Goal: Communication & Community: Answer question/provide support

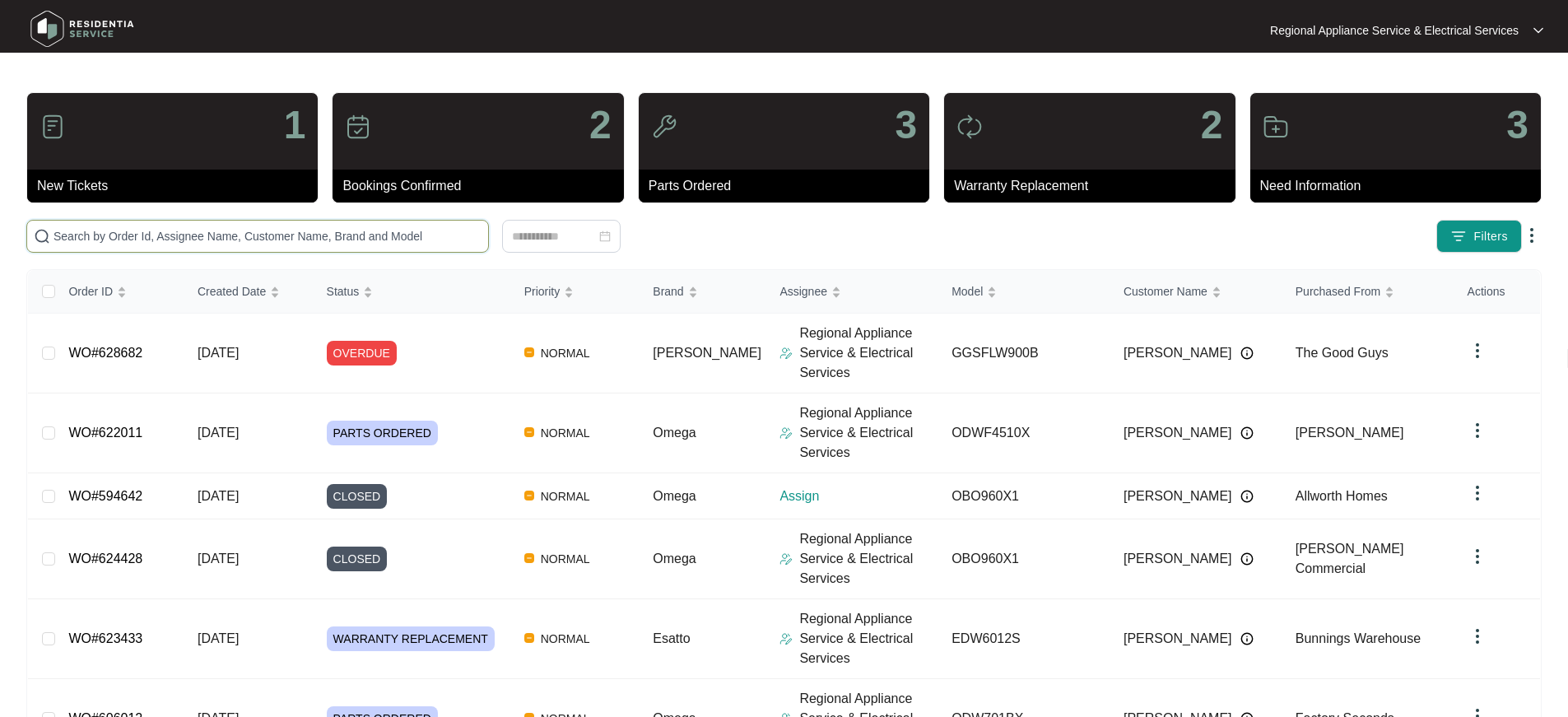
click at [304, 233] on input "text" at bounding box center [267, 236] width 428 height 18
click at [320, 233] on input "text" at bounding box center [267, 236] width 428 height 18
type input "606012"
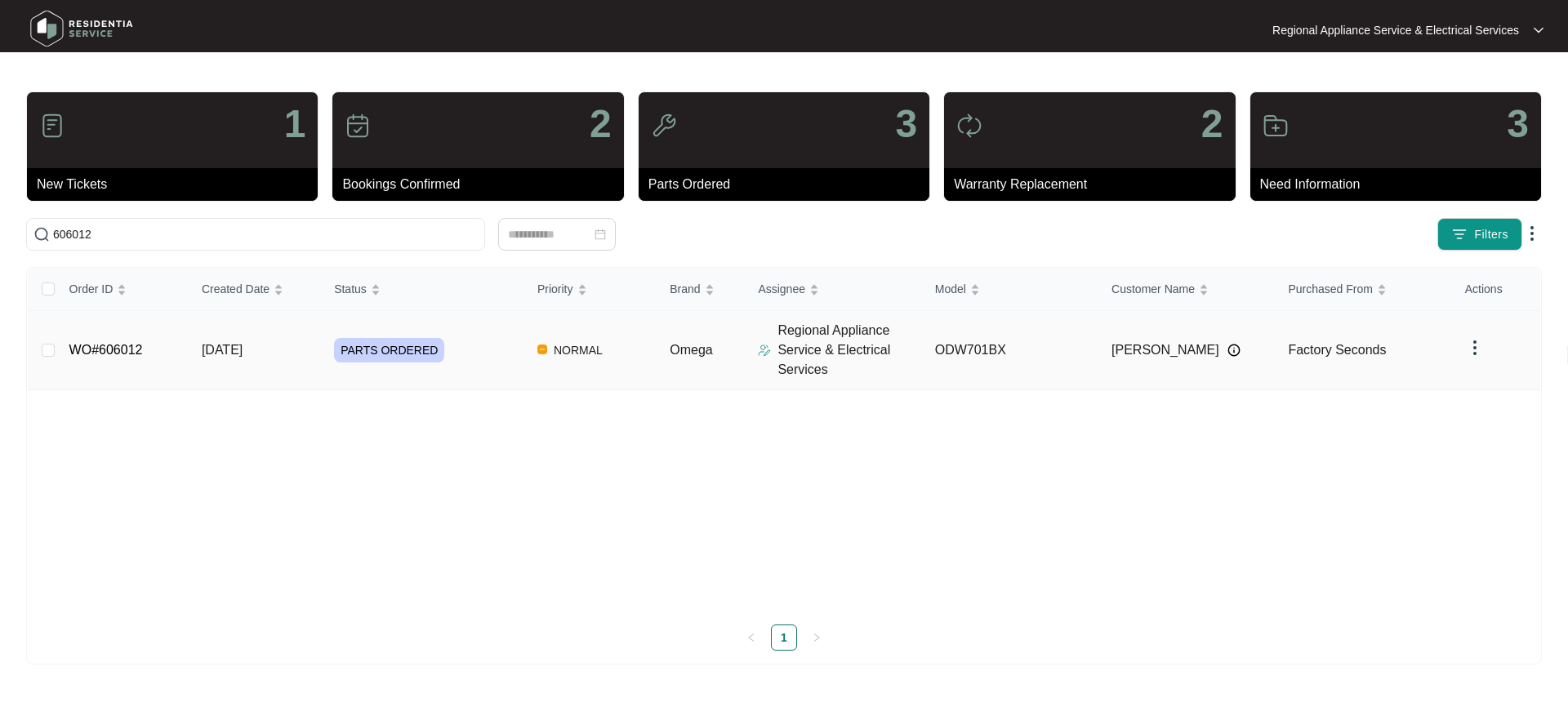
click at [890, 350] on p "Regional Appliance Service & Electrical Services" at bounding box center [849, 350] width 143 height 59
click at [193, 344] on td "[DATE]" at bounding box center [254, 350] width 132 height 79
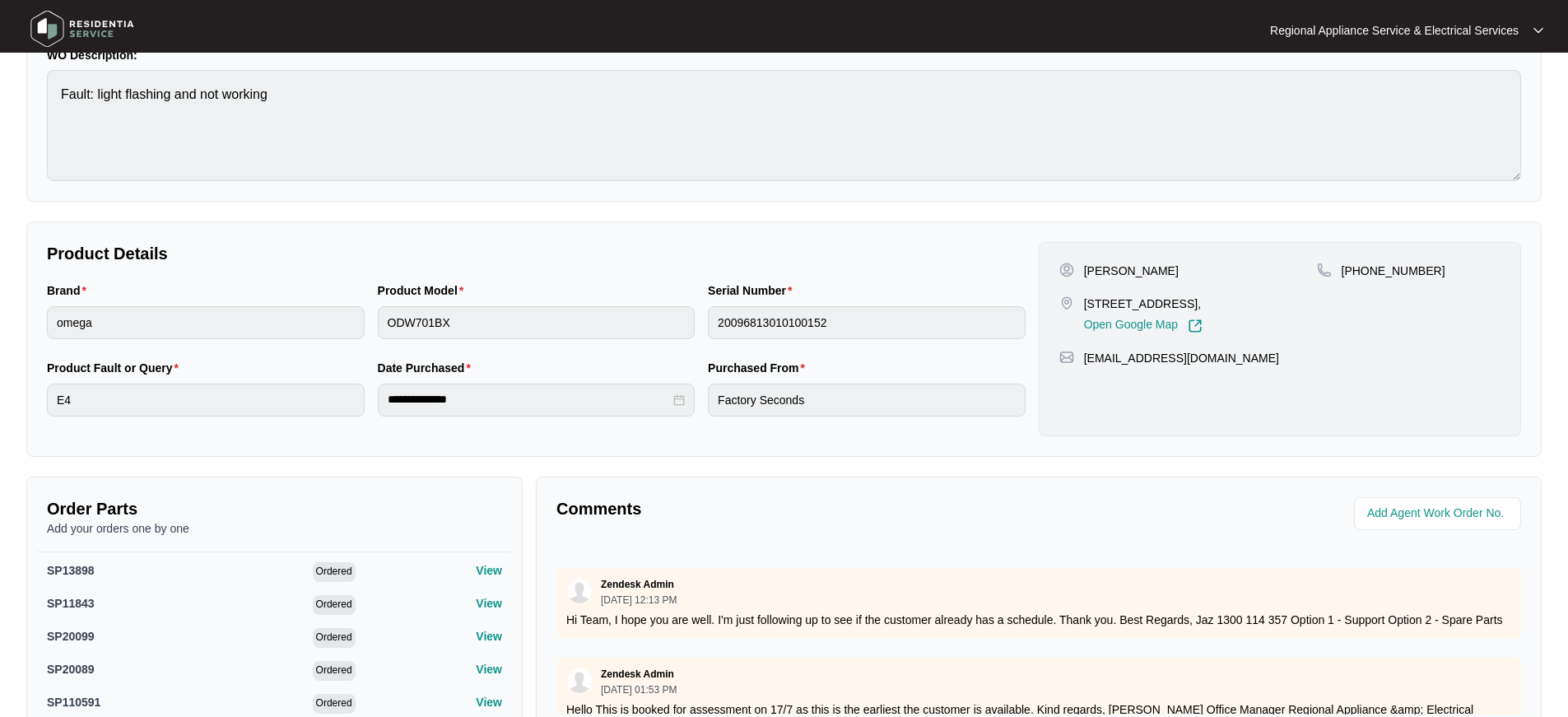
scroll to position [379, 0]
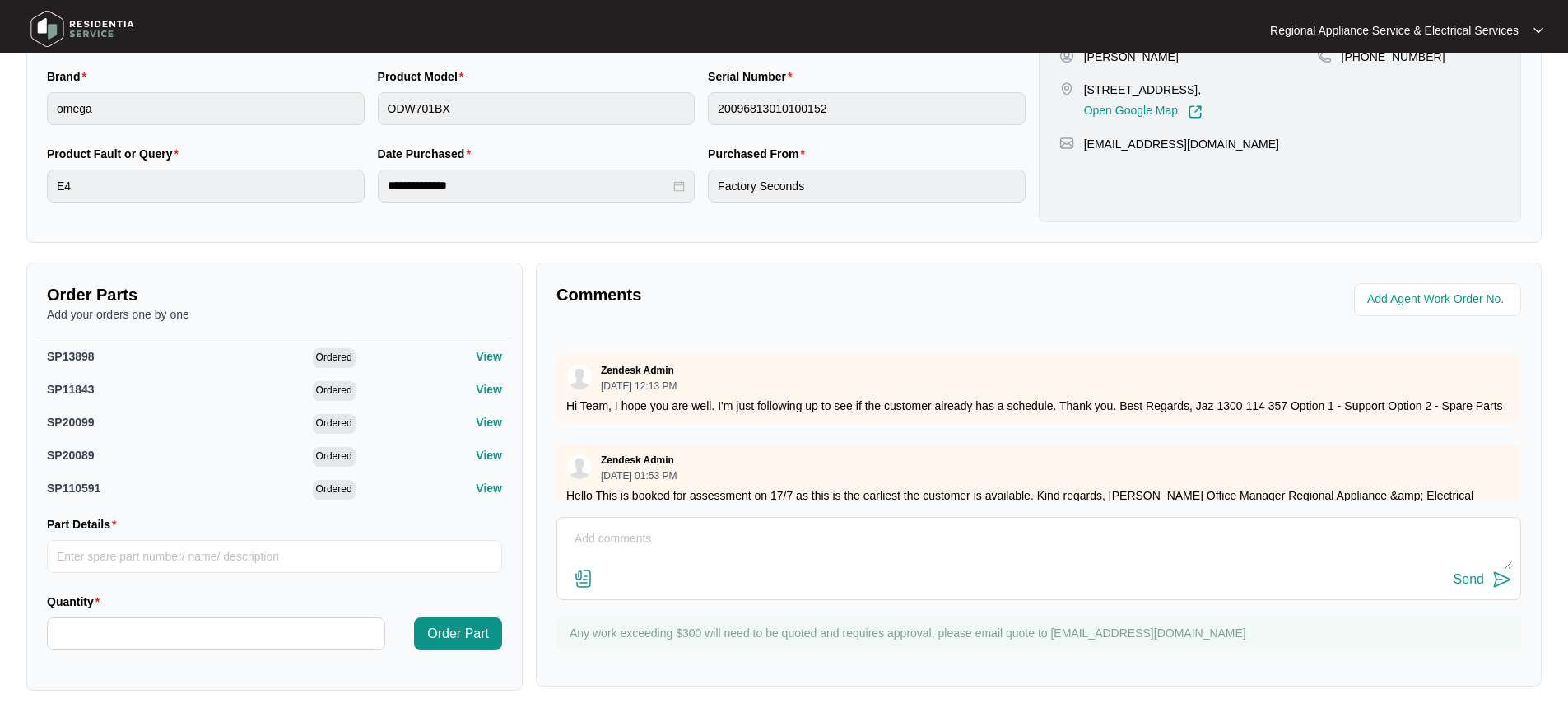
click at [784, 548] on textarea at bounding box center [1039, 546] width 946 height 43
type textarea "CUSTOMER CANCELLED APPOINTMENT... RETAILER SUPPLYING NEW DISHWASHER."
click at [1475, 571] on button "Send" at bounding box center [1483, 580] width 58 height 23
